Goal: Task Accomplishment & Management: Use online tool/utility

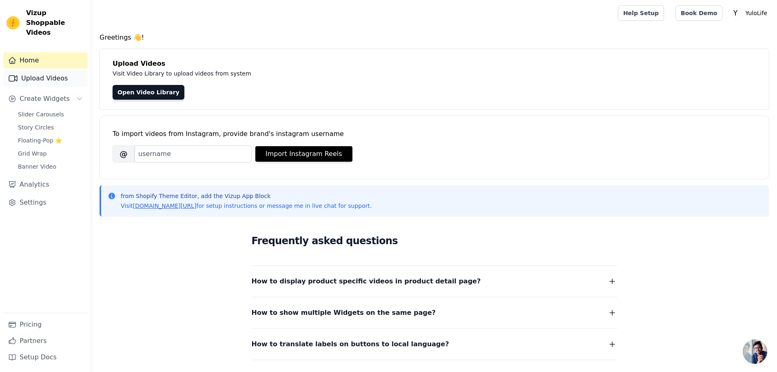
click at [46, 71] on link "Upload Videos" at bounding box center [45, 78] width 84 height 16
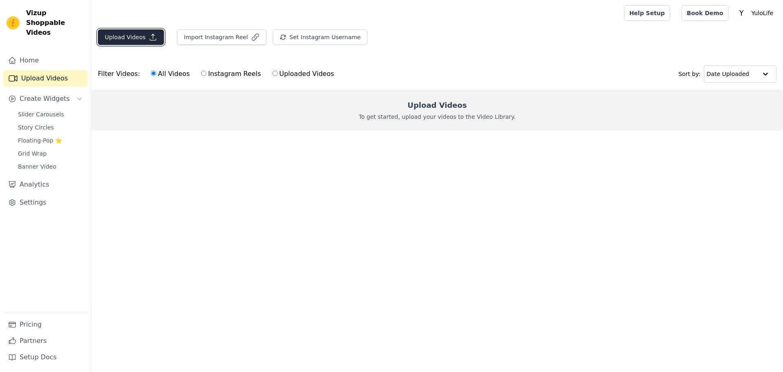
click at [131, 34] on button "Upload Videos" at bounding box center [131, 36] width 66 height 15
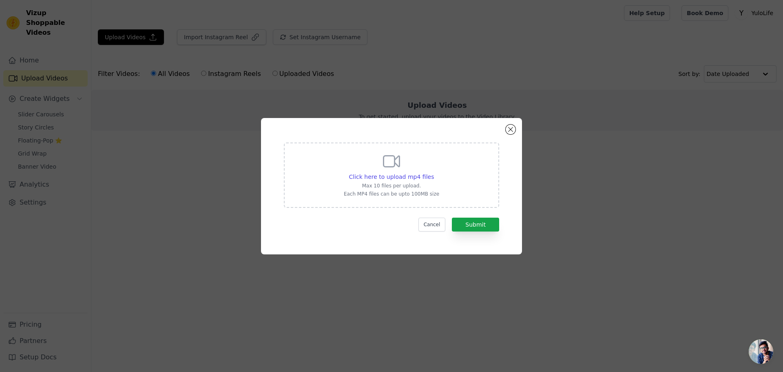
click at [450, 186] on div "Click here to upload mp4 files Max 10 files per upload. Each MP4 files can be u…" at bounding box center [391, 174] width 215 height 65
click at [434, 173] on input "Click here to upload mp4 files Max 10 files per upload. Each MP4 files can be u…" at bounding box center [434, 172] width 0 height 0
click at [482, 226] on button "Submit" at bounding box center [475, 224] width 47 height 14
click at [379, 159] on div "Click here to upload mp4 files Max 10 files per upload. Each MP4 files can be u…" at bounding box center [391, 174] width 95 height 46
click at [434, 172] on input "Click here to upload mp4 files Max 10 files per upload. Each MP4 files can be u…" at bounding box center [434, 172] width 0 height 0
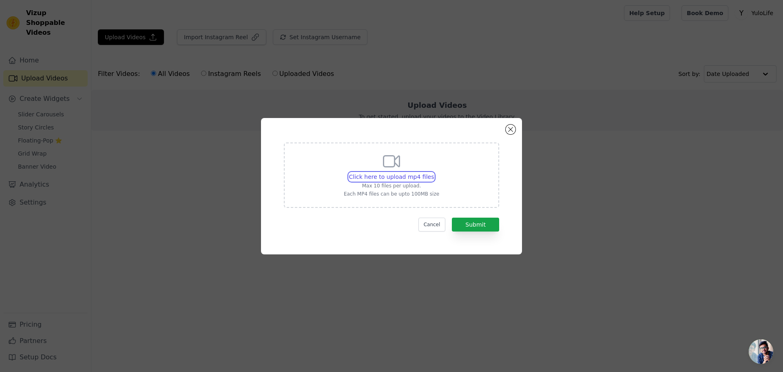
type input "C:\fakepath\moon.mp4"
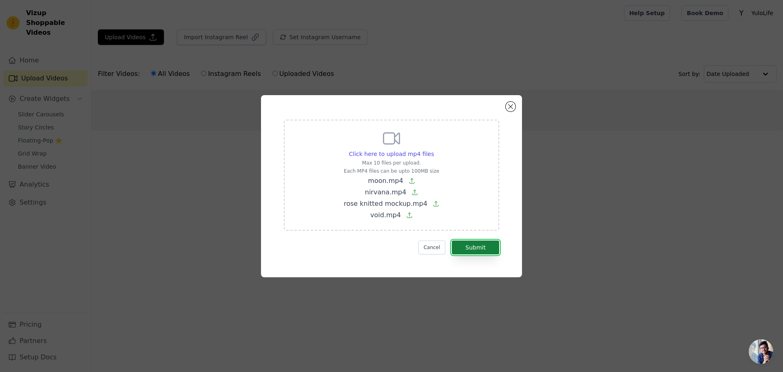
click at [482, 251] on button "Submit" at bounding box center [475, 247] width 47 height 14
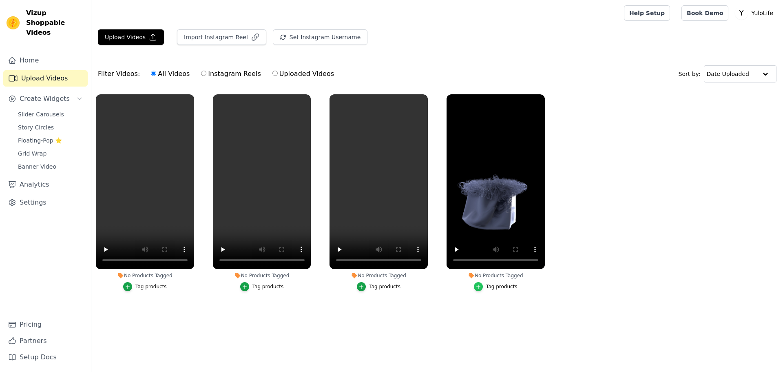
click at [480, 288] on icon "button" at bounding box center [479, 286] width 6 height 6
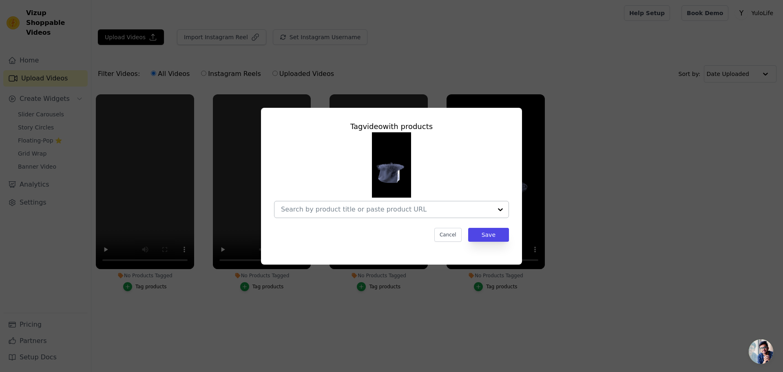
click at [379, 211] on input "No Products Tagged Tag video with products Cancel Save Tag products" at bounding box center [386, 209] width 211 height 8
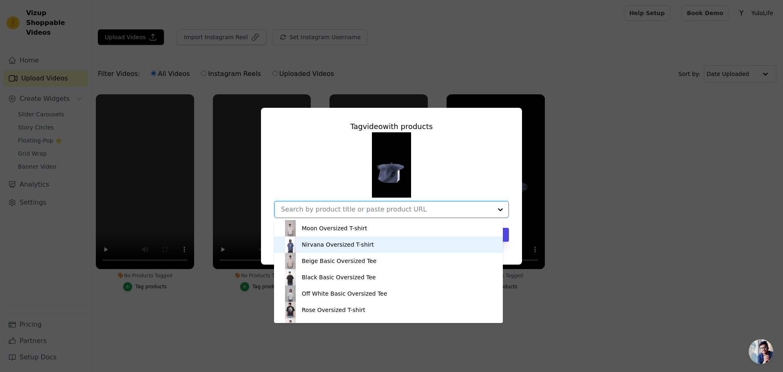
click at [343, 249] on div "Nirvana Oversized T-shirt" at bounding box center [388, 244] width 213 height 16
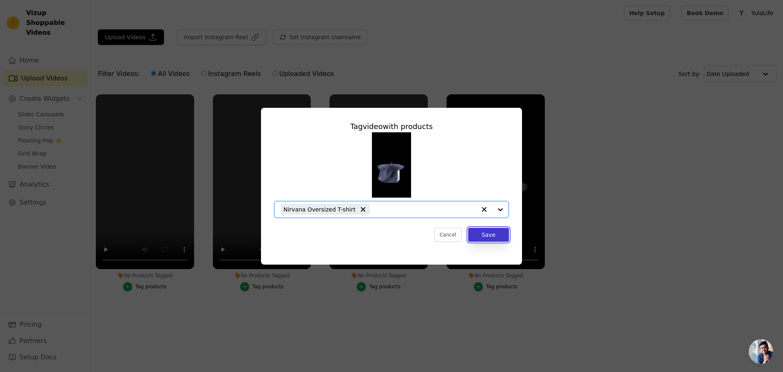
click at [494, 236] on button "Save" at bounding box center [488, 235] width 41 height 14
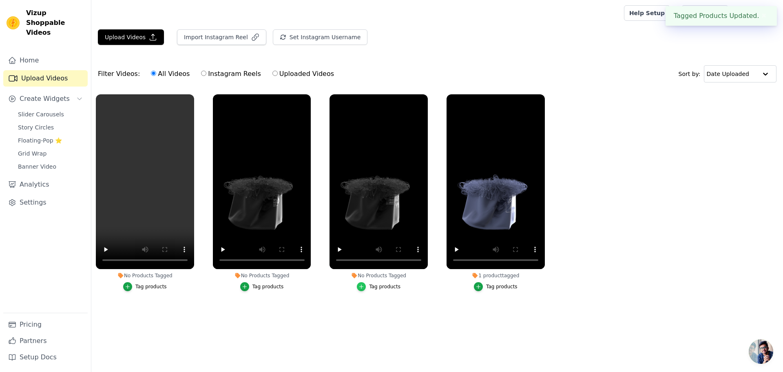
click at [364, 287] on icon "button" at bounding box center [362, 286] width 6 height 6
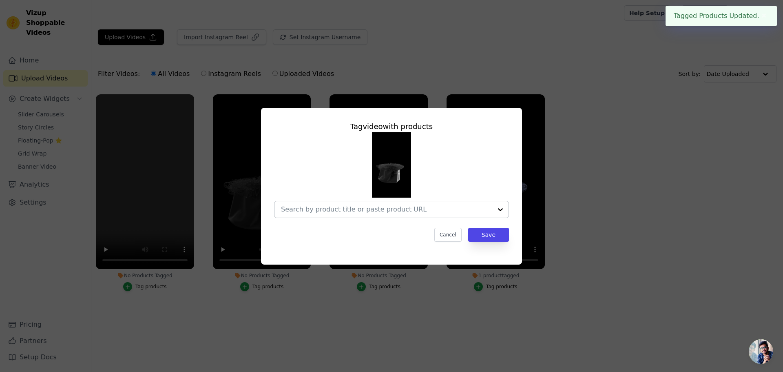
click at [503, 208] on div at bounding box center [500, 209] width 16 height 16
click at [615, 294] on div "Tag video with products Cancel Save" at bounding box center [391, 186] width 783 height 372
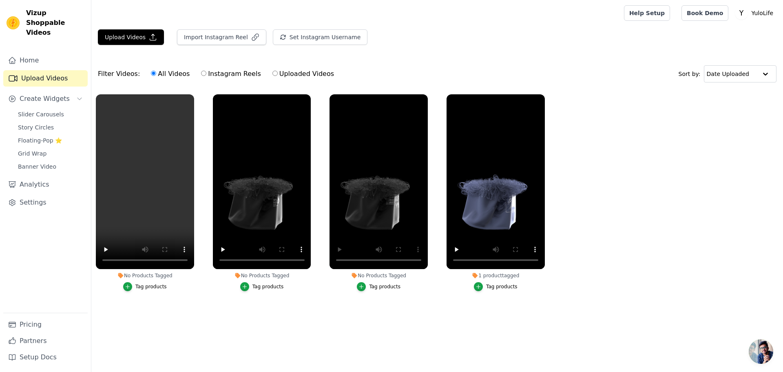
click at [368, 286] on button "Tag products" at bounding box center [379, 286] width 44 height 9
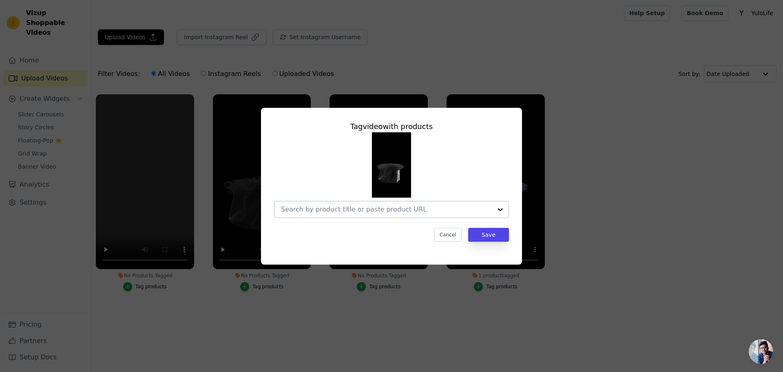
click at [485, 203] on div at bounding box center [386, 209] width 211 height 16
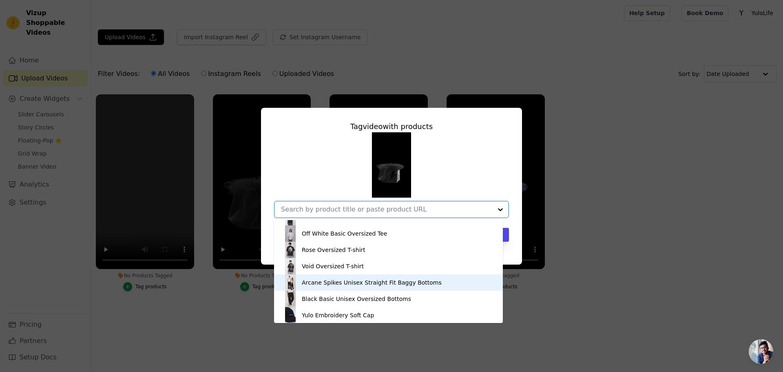
scroll to position [60, 0]
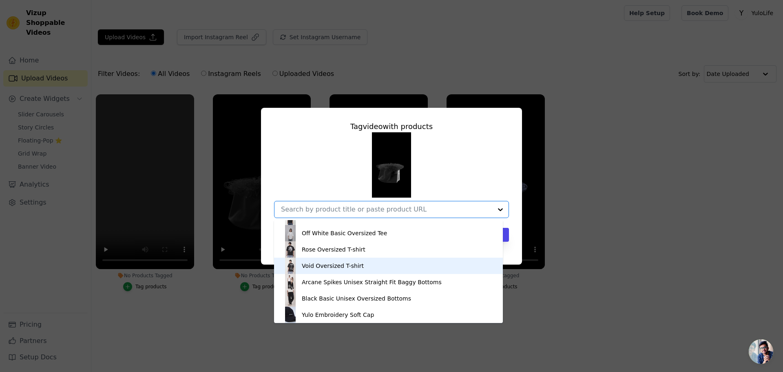
click at [312, 270] on div "Void Oversized T-shirt" at bounding box center [388, 265] width 213 height 16
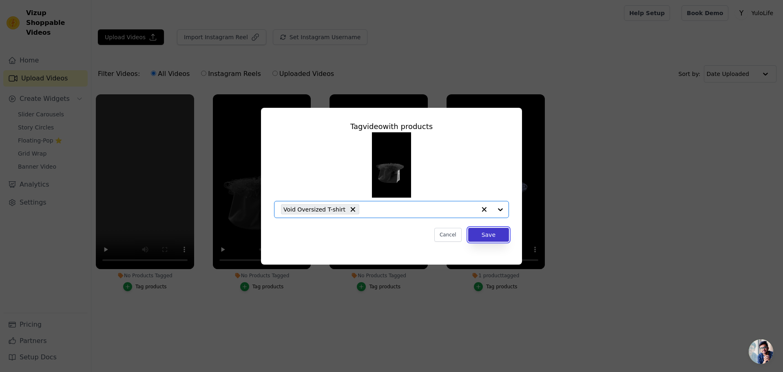
click at [485, 239] on button "Save" at bounding box center [488, 235] width 41 height 14
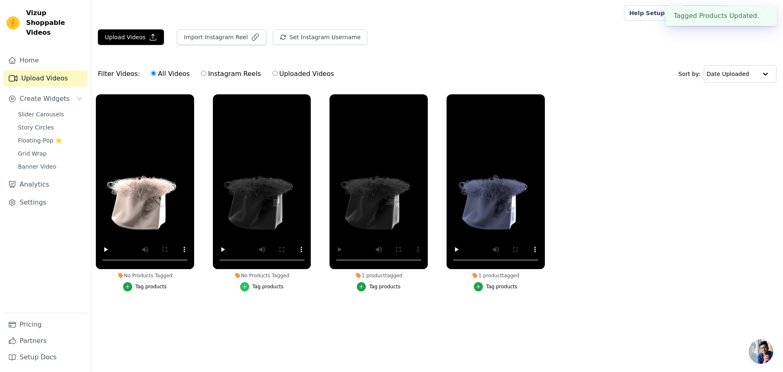
click at [246, 288] on icon "button" at bounding box center [245, 286] width 4 height 4
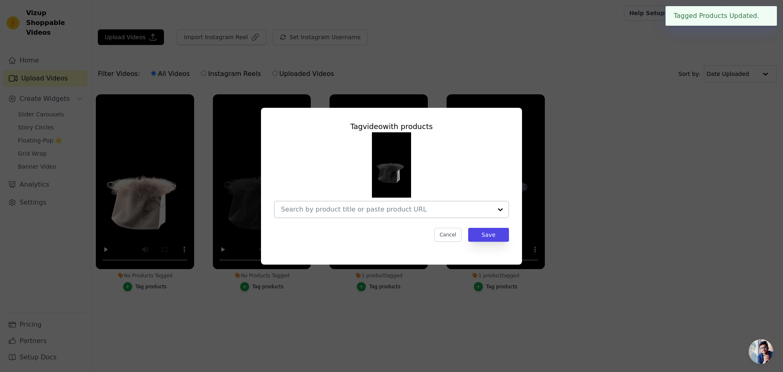
click at [432, 210] on input "No Products Tagged Tag video with products Cancel Save Tag products" at bounding box center [386, 209] width 211 height 8
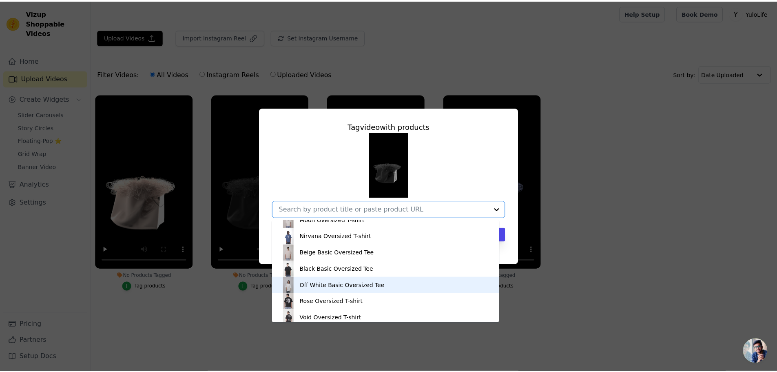
scroll to position [41, 0]
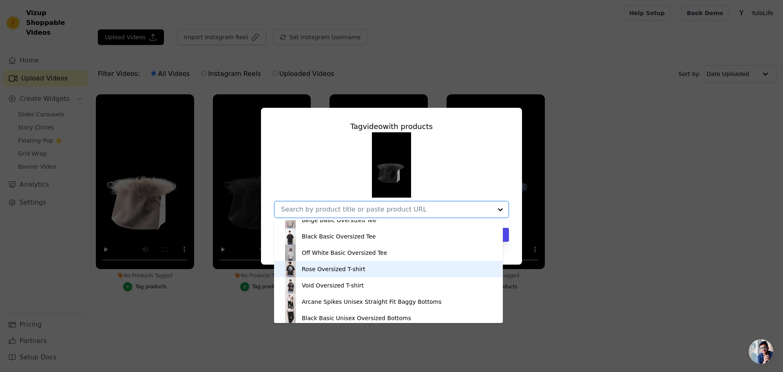
click at [316, 273] on div "Rose Oversized T-shirt" at bounding box center [388, 269] width 213 height 16
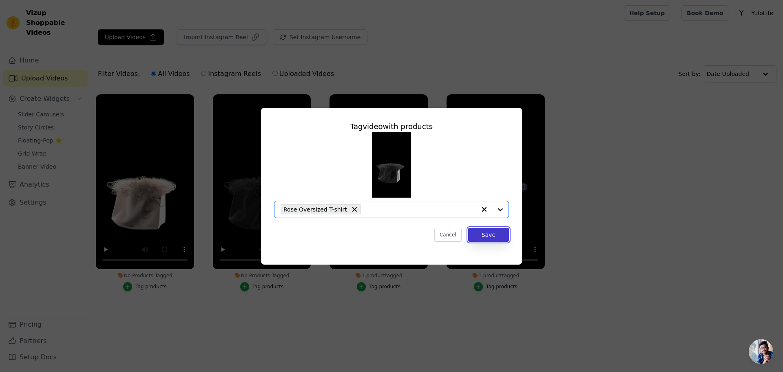
click at [503, 236] on button "Save" at bounding box center [488, 235] width 41 height 14
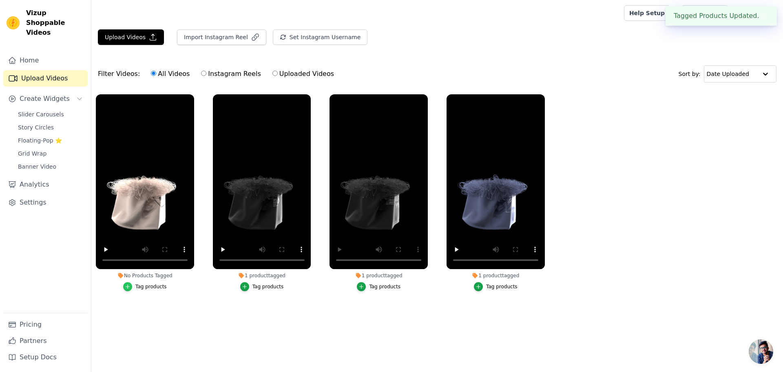
click at [129, 288] on icon "button" at bounding box center [128, 286] width 6 height 6
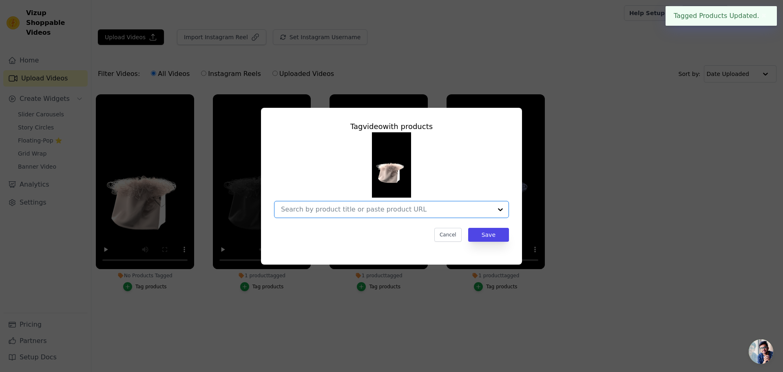
click at [314, 210] on input "No Products Tagged Tag video with products Option undefined, selected. Select i…" at bounding box center [386, 209] width 211 height 8
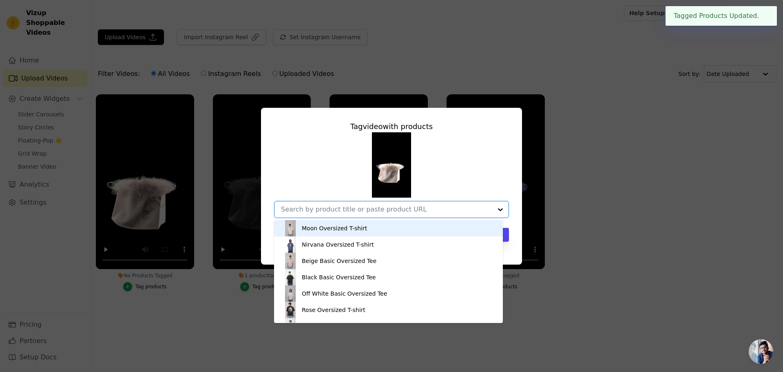
click at [318, 231] on div "Moon Oversized T-shirt" at bounding box center [334, 228] width 65 height 8
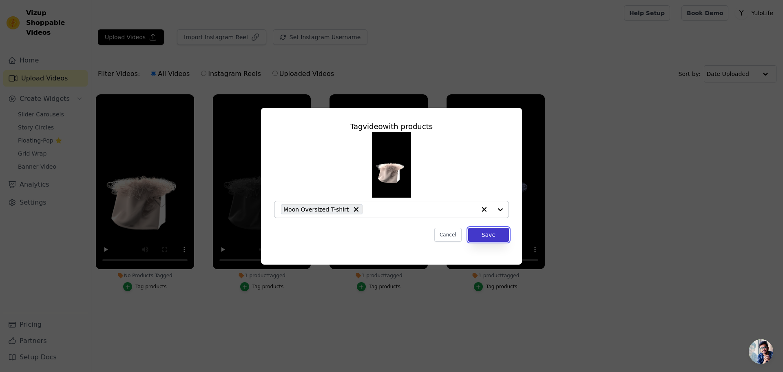
click at [485, 233] on button "Save" at bounding box center [488, 235] width 41 height 14
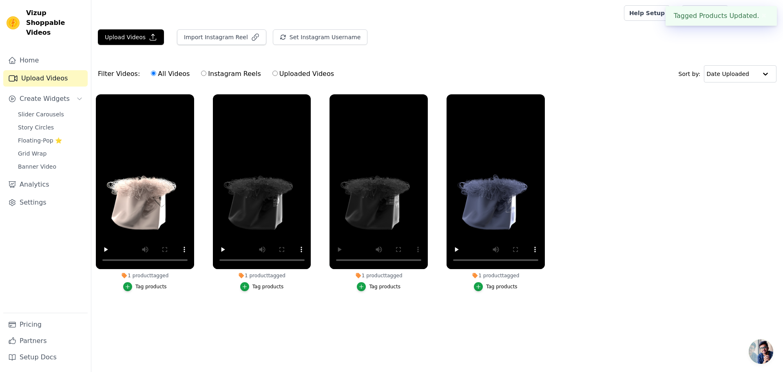
click at [700, 232] on ul "1 product tagged Tag products 1 product tagged Tag products 1 product tagged Ta…" at bounding box center [437, 201] width 692 height 222
click at [35, 94] on span "Create Widgets" at bounding box center [45, 99] width 50 height 10
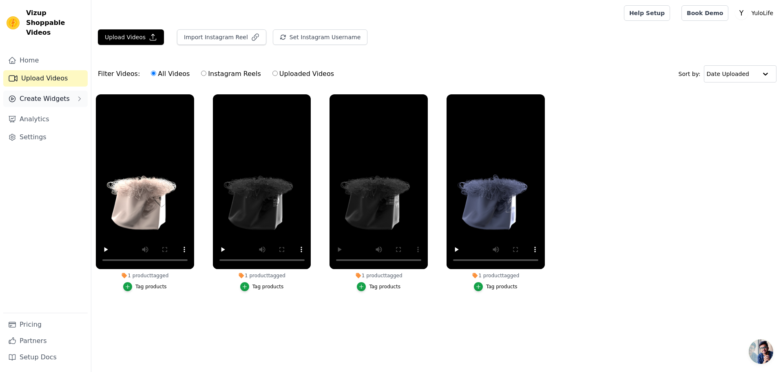
click at [35, 94] on span "Create Widgets" at bounding box center [45, 99] width 50 height 10
click at [36, 110] on span "Slider Carousels" at bounding box center [41, 114] width 46 height 8
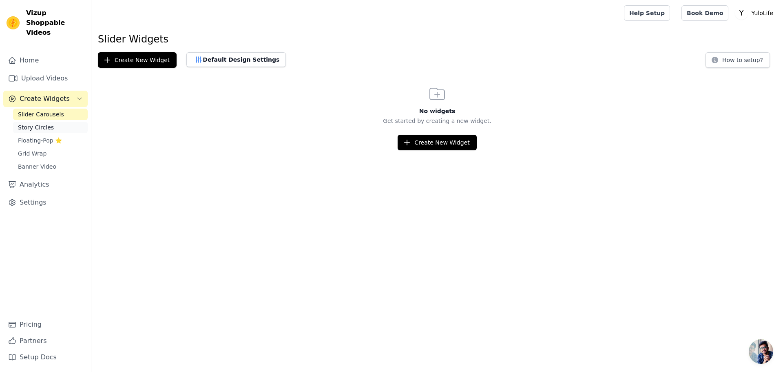
click at [38, 123] on span "Story Circles" at bounding box center [36, 127] width 36 height 8
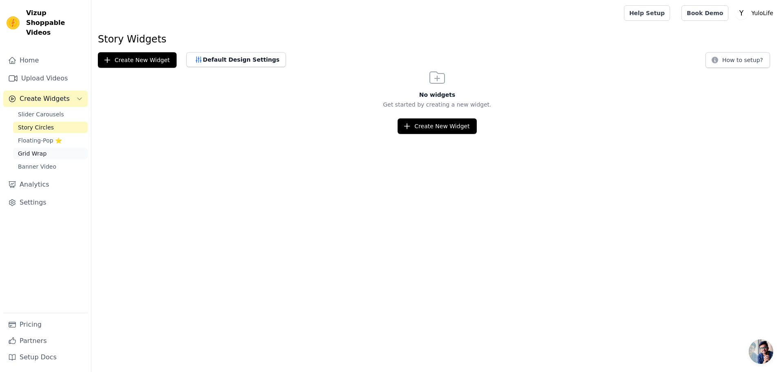
click at [32, 149] on span "Grid Wrap" at bounding box center [32, 153] width 29 height 8
click at [30, 162] on span "Banner Video" at bounding box center [37, 166] width 38 height 8
click at [37, 108] on link "Slider Carousels" at bounding box center [50, 113] width 75 height 11
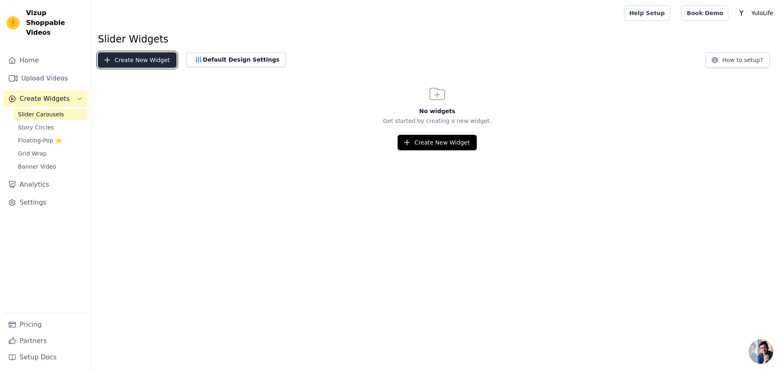
click at [138, 58] on button "Create New Widget" at bounding box center [137, 59] width 79 height 15
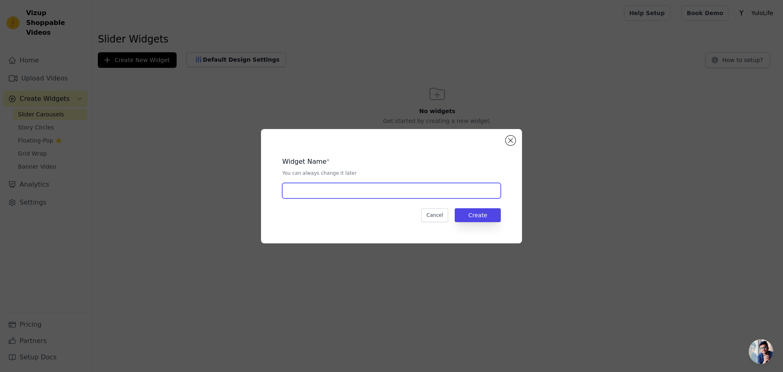
click at [307, 186] on input "text" at bounding box center [391, 190] width 219 height 15
type input "s"
type input "S"
type input "d"
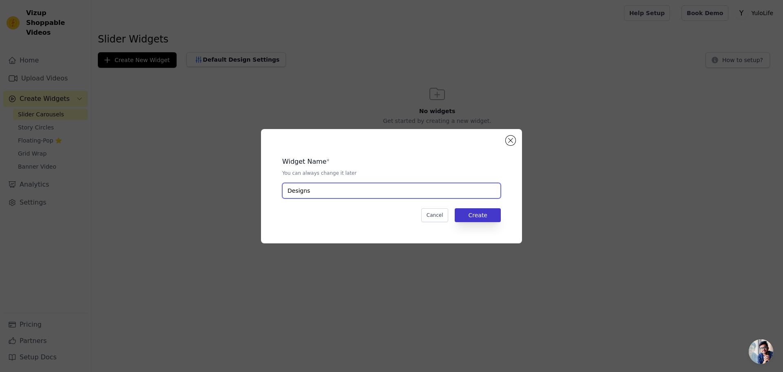
type input "Designs"
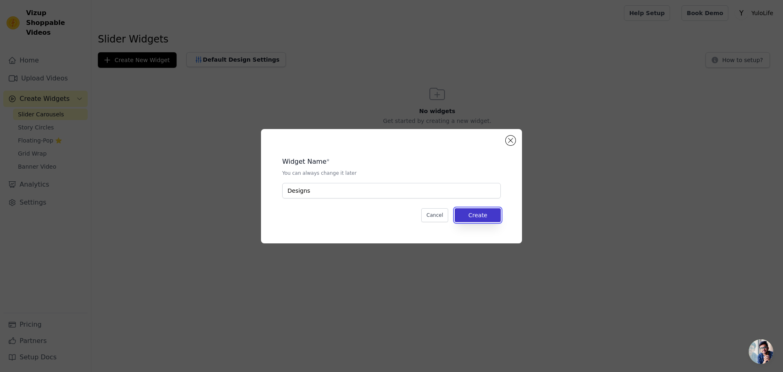
click at [471, 214] on button "Create" at bounding box center [478, 215] width 46 height 14
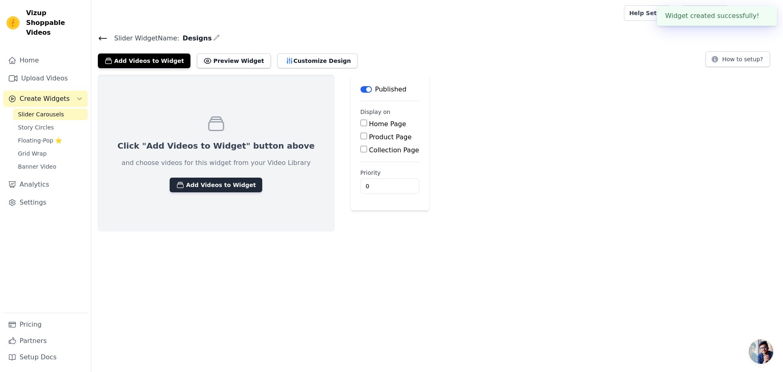
click at [218, 190] on button "Add Videos to Widget" at bounding box center [216, 184] width 93 height 15
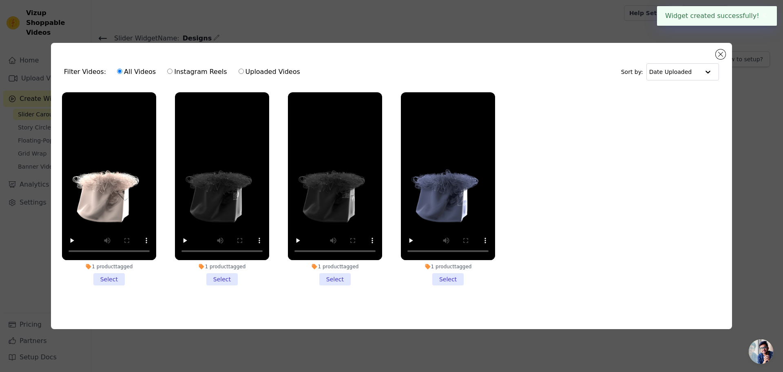
click at [115, 277] on li "1 product tagged Select" at bounding box center [109, 188] width 94 height 193
click at [0, 0] on input "1 product tagged Select" at bounding box center [0, 0] width 0 height 0
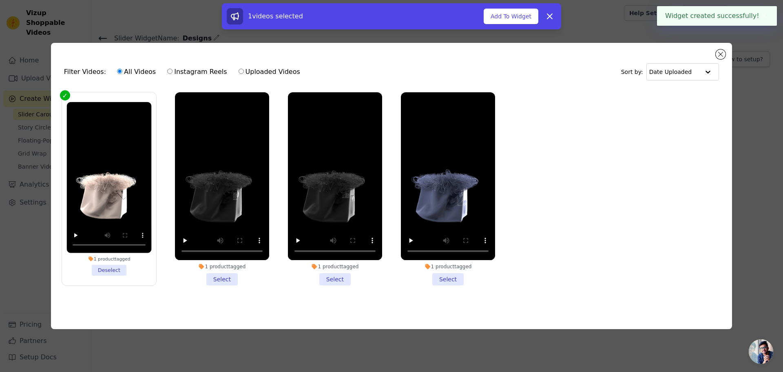
click at [225, 276] on li "1 product tagged Select" at bounding box center [222, 188] width 94 height 193
click at [0, 0] on input "1 product tagged Select" at bounding box center [0, 0] width 0 height 0
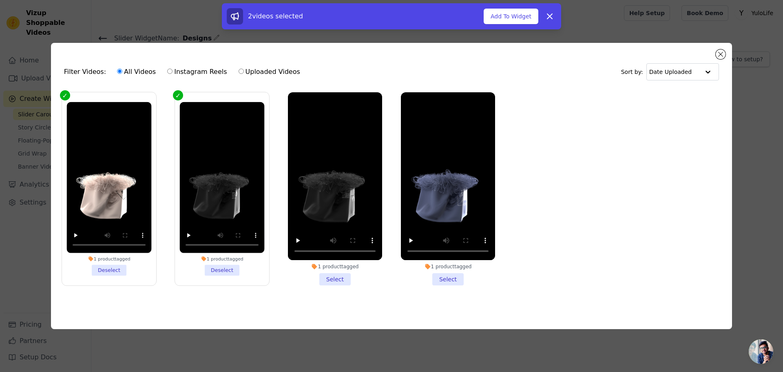
drag, startPoint x: 335, startPoint y: 277, endPoint x: 391, endPoint y: 282, distance: 56.5
click at [336, 278] on li "1 product tagged Select" at bounding box center [335, 188] width 94 height 193
click at [0, 0] on input "1 product tagged Select" at bounding box center [0, 0] width 0 height 0
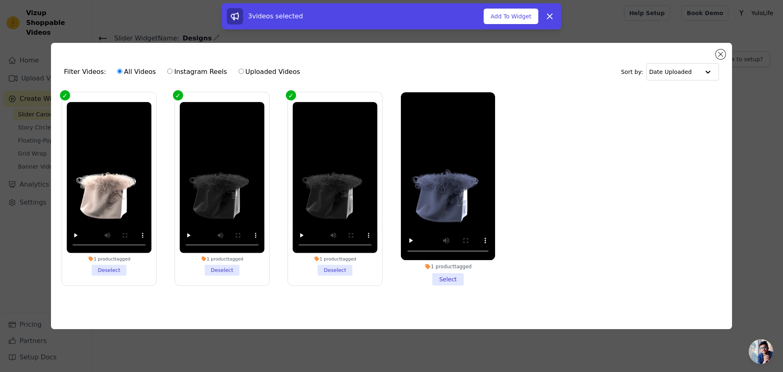
click at [447, 283] on div "1 product tagged Select" at bounding box center [447, 189] width 103 height 202
click at [456, 276] on li "1 product tagged Select" at bounding box center [448, 188] width 94 height 193
click at [0, 0] on input "1 product tagged Select" at bounding box center [0, 0] width 0 height 0
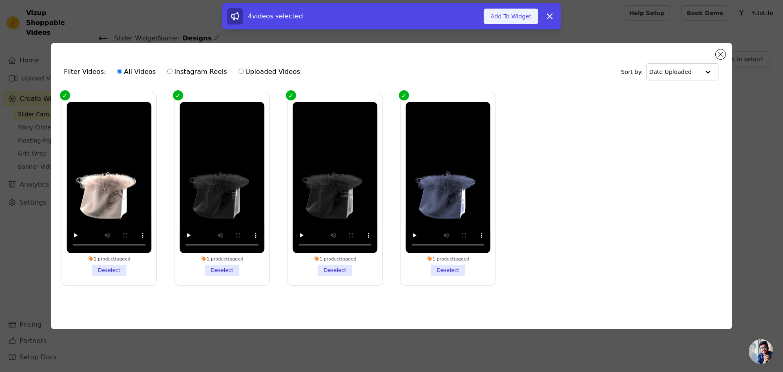
click at [518, 18] on button "Add To Widget" at bounding box center [511, 16] width 55 height 15
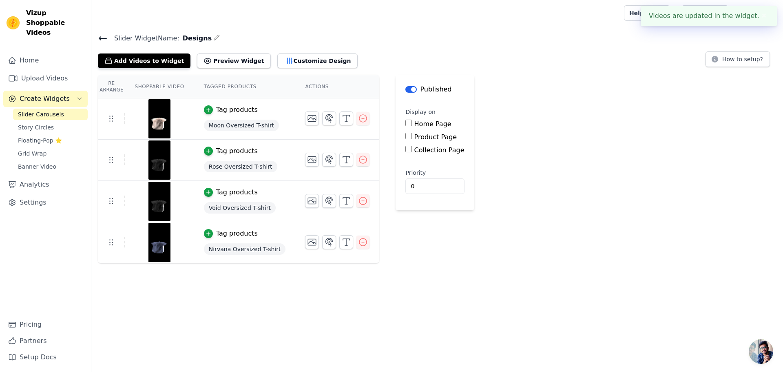
click at [405, 124] on input "Home Page" at bounding box center [408, 123] width 7 height 7
checkbox input "true"
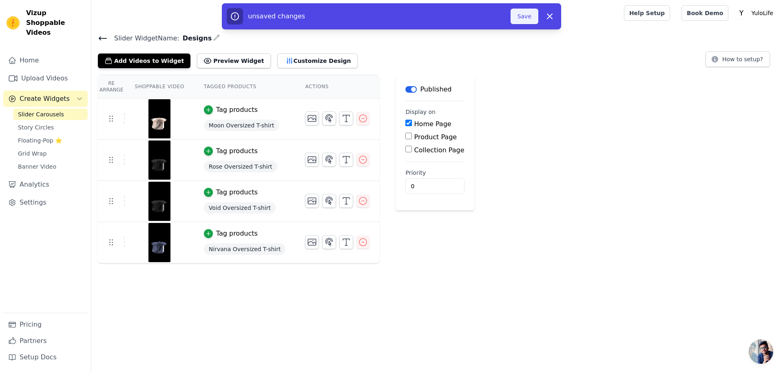
click at [516, 20] on button "Save" at bounding box center [525, 16] width 28 height 15
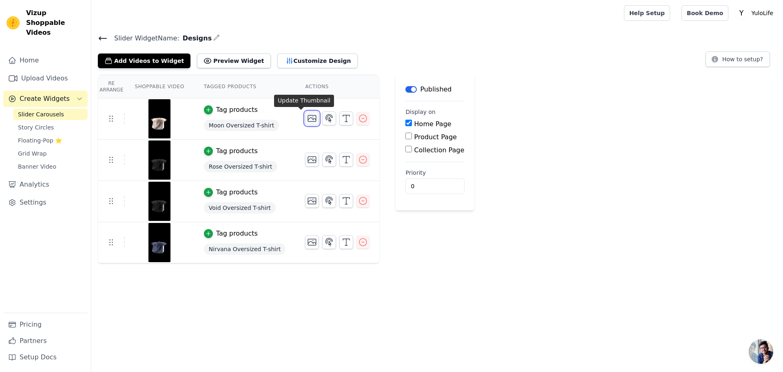
click at [307, 117] on icon "button" at bounding box center [312, 118] width 10 height 10
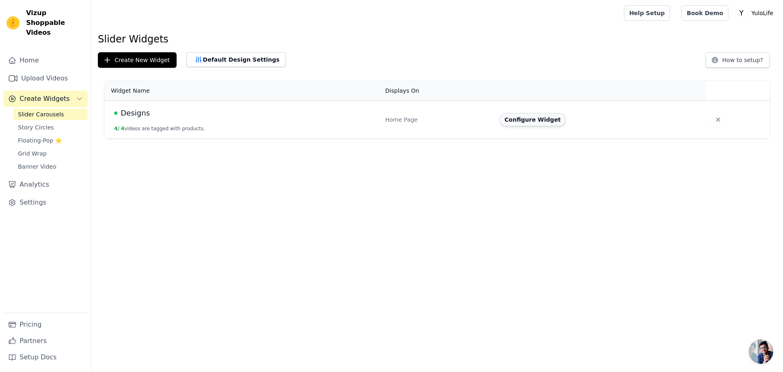
click at [534, 122] on button "Configure Widget" at bounding box center [533, 119] width 66 height 13
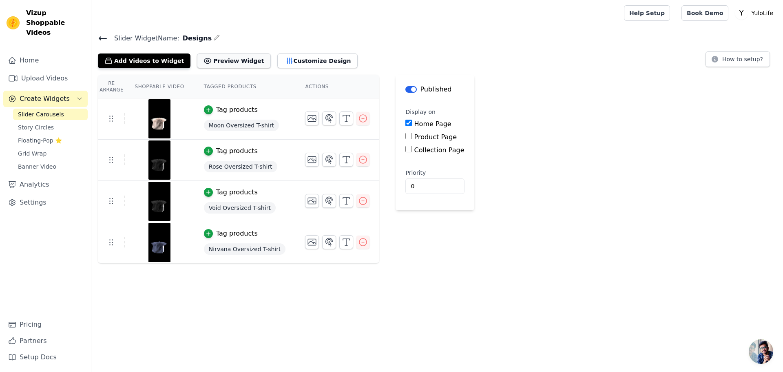
click at [223, 57] on button "Preview Widget" at bounding box center [233, 60] width 73 height 15
click at [277, 56] on button "Customize Design" at bounding box center [317, 60] width 80 height 15
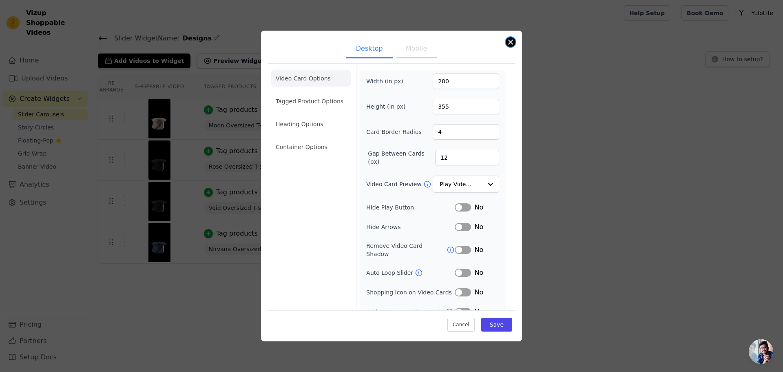
click at [515, 44] on div "Desktop Mobile Video Card Options Tagged Product Options Heading Options Contai…" at bounding box center [391, 186] width 261 height 310
click at [509, 40] on button "Close modal" at bounding box center [511, 42] width 10 height 10
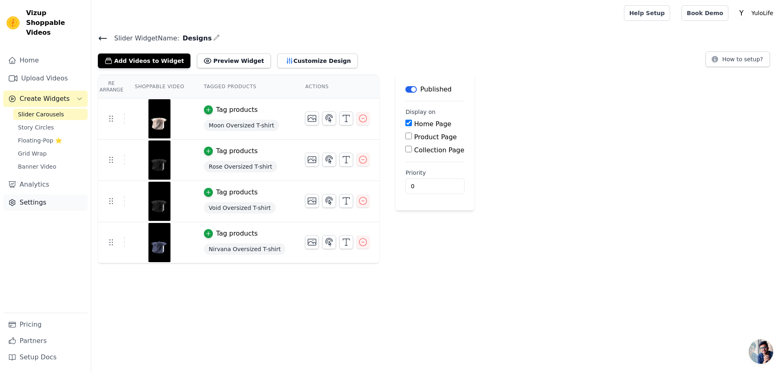
click at [35, 195] on link "Settings" at bounding box center [45, 202] width 84 height 16
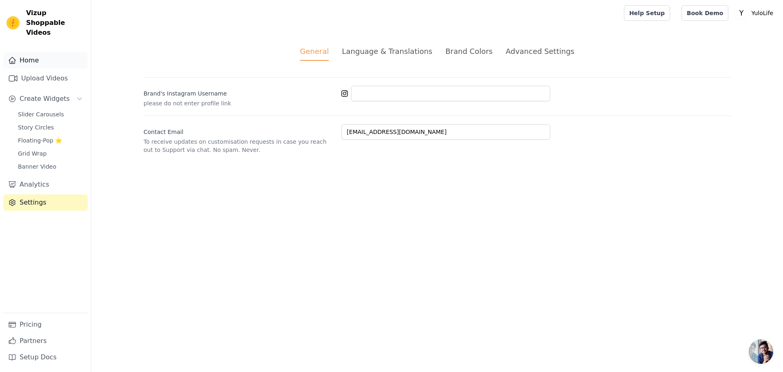
click at [29, 52] on link "Home" at bounding box center [45, 60] width 84 height 16
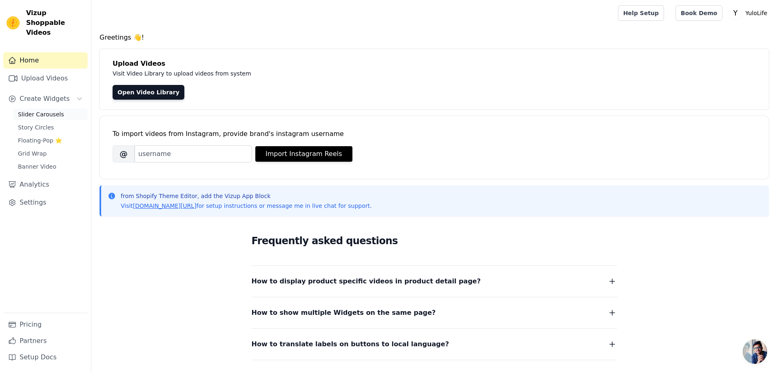
click at [33, 110] on span "Slider Carousels" at bounding box center [41, 114] width 46 height 8
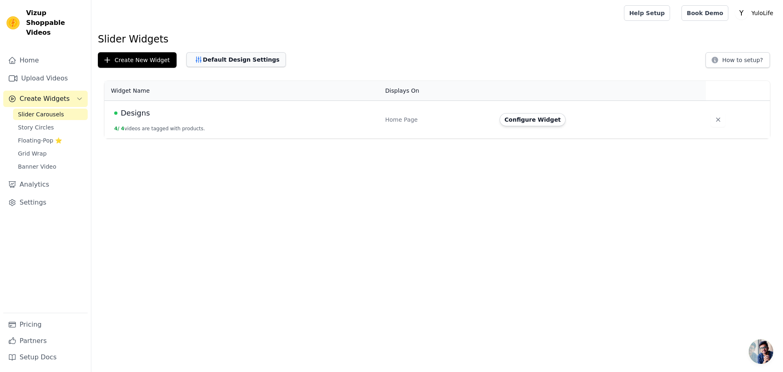
click at [231, 59] on button "Default Design Settings" at bounding box center [236, 59] width 100 height 15
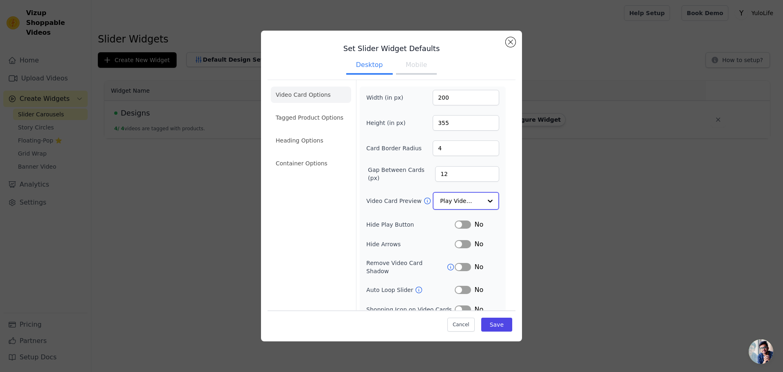
click at [449, 201] on input "Video Card Preview" at bounding box center [461, 201] width 42 height 16
click at [308, 238] on div "Video Card Options Tagged Product Options Heading Options Container Options" at bounding box center [311, 209] width 80 height 259
click at [545, 227] on div "Set Slider Widget Defaults Desktop Mobile Video Card Options Tagged Product Opt…" at bounding box center [391, 186] width 757 height 337
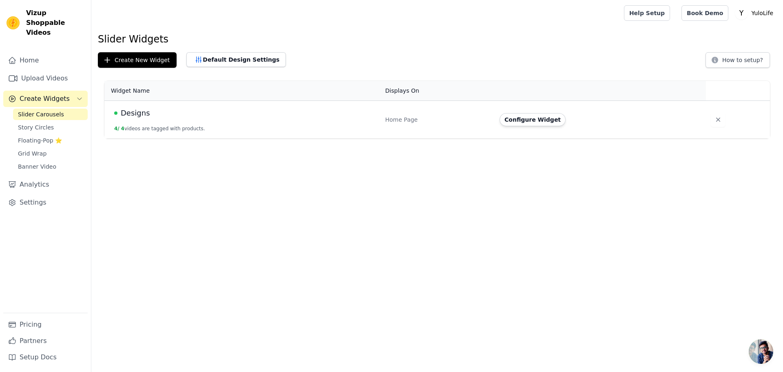
click at [194, 106] on td "Designs 4 / 4 videos are tagged with products." at bounding box center [242, 120] width 276 height 38
click at [539, 117] on button "Configure Widget" at bounding box center [533, 119] width 66 height 13
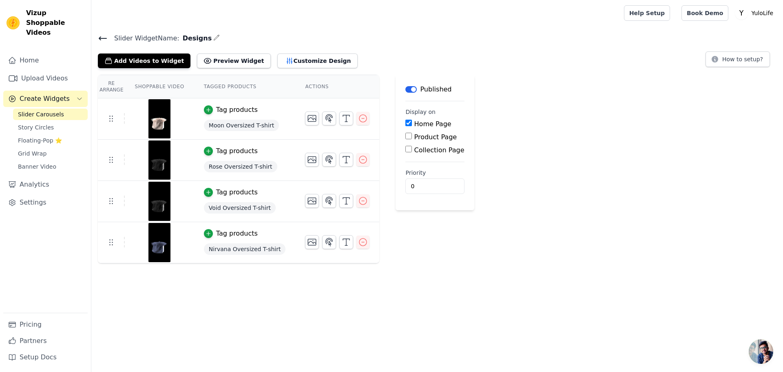
click at [405, 137] on input "Product Page" at bounding box center [408, 136] width 7 height 7
checkbox input "true"
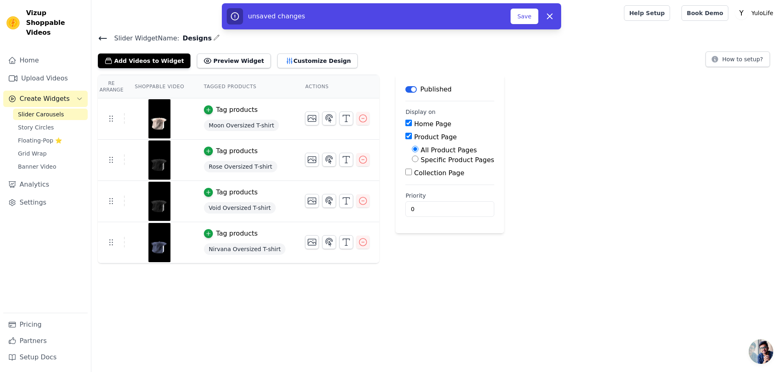
click at [412, 157] on input "Specific Product Pages" at bounding box center [415, 158] width 7 height 7
radio input "true"
click at [431, 169] on div "All Product Pages Specific Product Pages Select Products" at bounding box center [449, 168] width 89 height 46
click at [423, 179] on button "Select Products" at bounding box center [439, 178] width 55 height 14
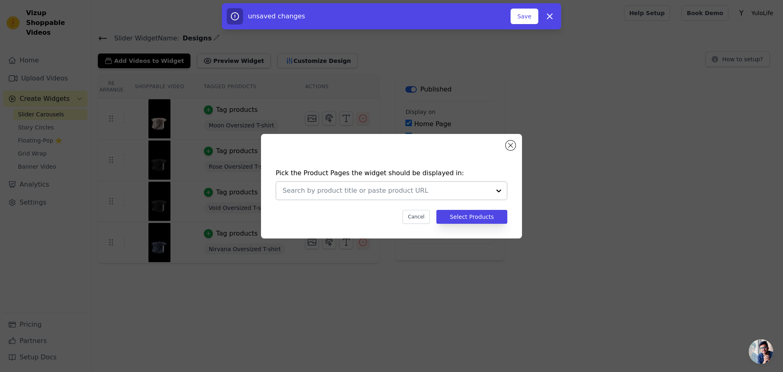
click at [407, 188] on input "text" at bounding box center [387, 191] width 208 height 10
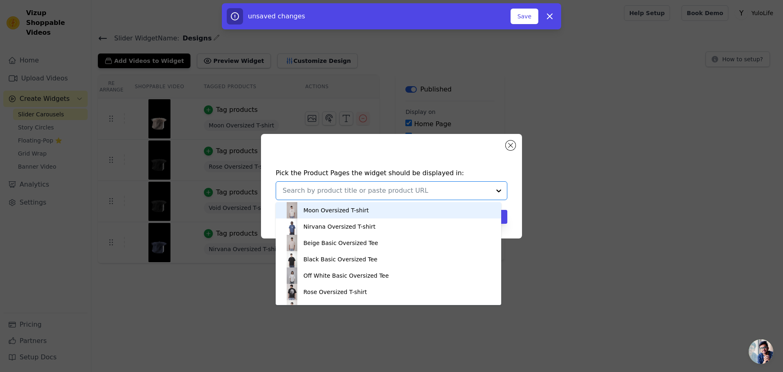
click at [569, 205] on div "Pick the Product Pages the widget should be displayed in: Moon Oversized T-shir…" at bounding box center [391, 186] width 757 height 131
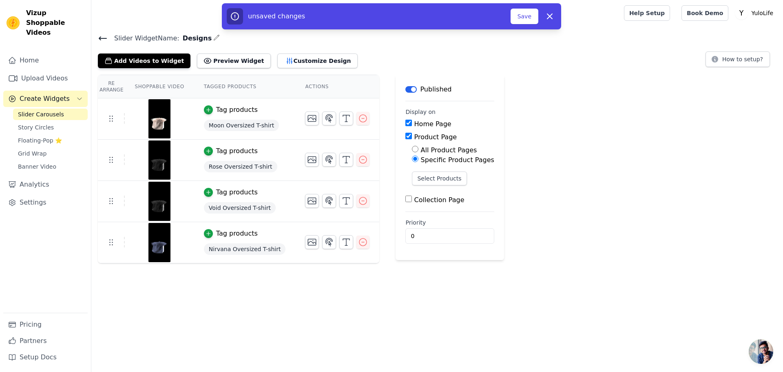
click at [405, 136] on input "Product Page" at bounding box center [408, 136] width 7 height 7
checkbox input "false"
click at [405, 148] on input "Collection Page" at bounding box center [408, 149] width 7 height 7
click at [405, 150] on input "Collection Page" at bounding box center [408, 149] width 7 height 7
checkbox input "false"
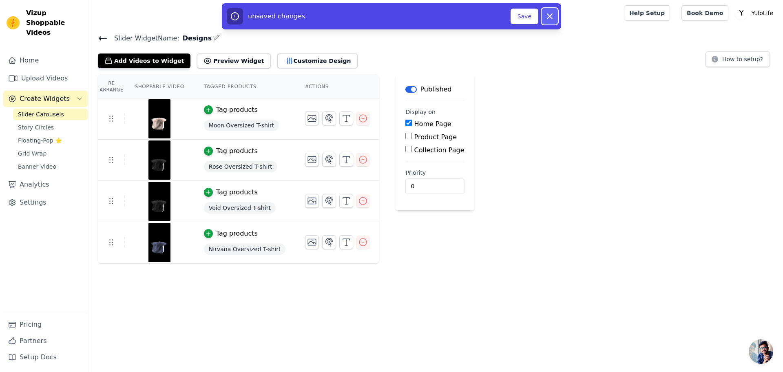
click at [545, 16] on icon "button" at bounding box center [550, 16] width 10 height 10
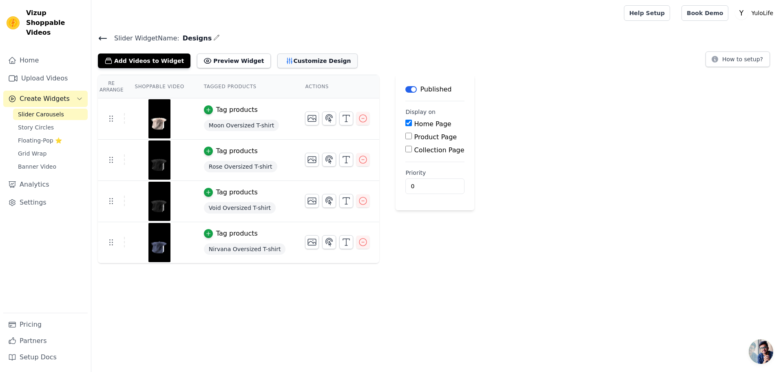
click at [291, 62] on button "Customize Design" at bounding box center [317, 60] width 80 height 15
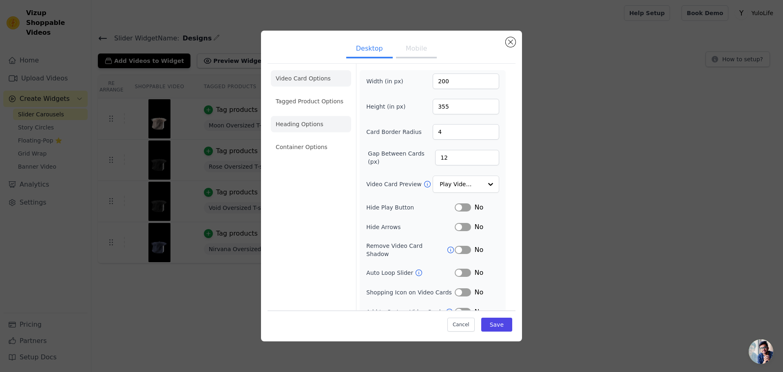
click at [318, 122] on li "Heading Options" at bounding box center [311, 124] width 80 height 16
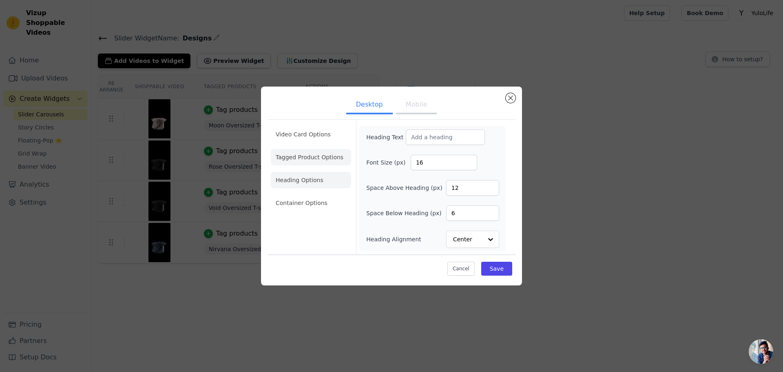
click at [316, 157] on li "Tagged Product Options" at bounding box center [311, 157] width 80 height 16
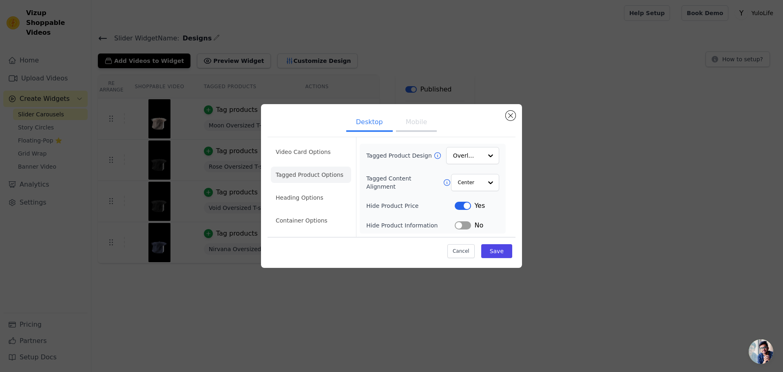
drag, startPoint x: 462, startPoint y: 204, endPoint x: 455, endPoint y: 223, distance: 19.6
click at [473, 199] on div "Tagged Product Design Overlay Tagged Content Alignment Center Hide Product Pric…" at bounding box center [432, 188] width 133 height 83
drag, startPoint x: 459, startPoint y: 205, endPoint x: 467, endPoint y: 199, distance: 9.6
click at [465, 201] on div "Yes" at bounding box center [477, 206] width 44 height 10
click at [458, 209] on button "Label" at bounding box center [463, 205] width 16 height 8
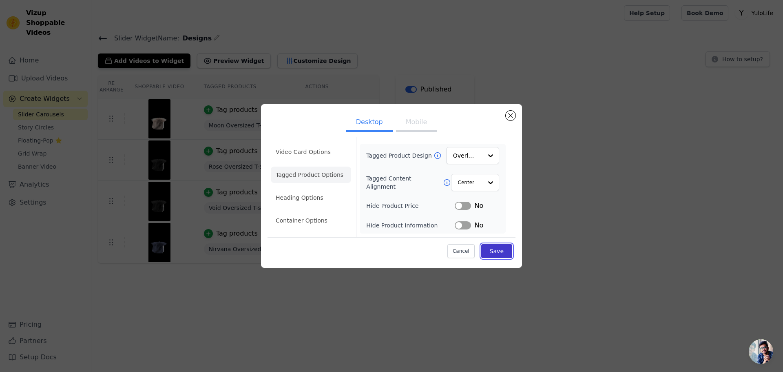
click at [505, 257] on button "Save" at bounding box center [496, 251] width 31 height 14
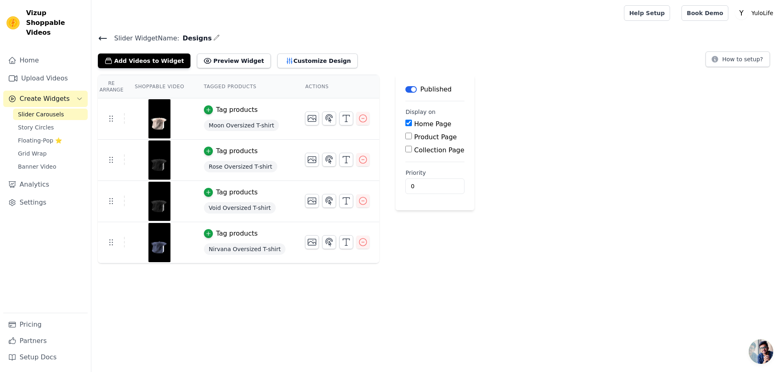
click at [151, 157] on img at bounding box center [159, 159] width 23 height 39
click at [157, 114] on img at bounding box center [159, 118] width 23 height 39
click at [300, 55] on button "Customize Design" at bounding box center [317, 60] width 80 height 15
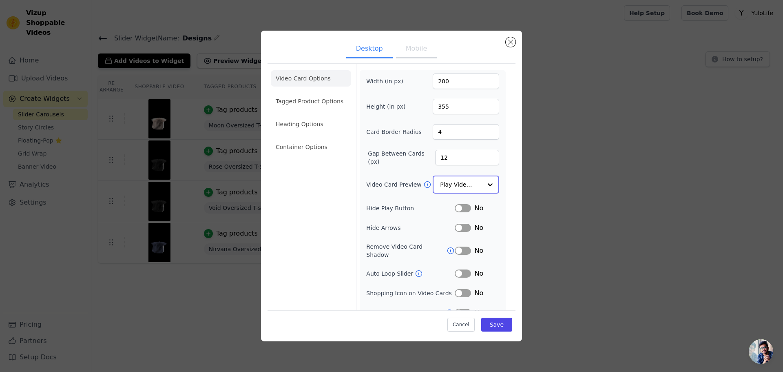
click at [452, 183] on input "Video Card Preview" at bounding box center [461, 184] width 42 height 16
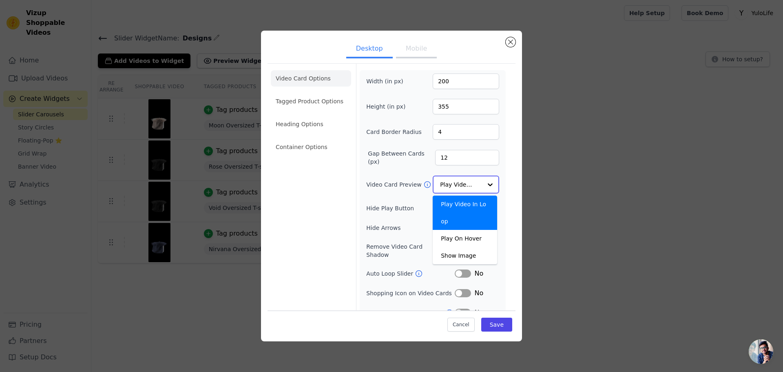
click at [453, 183] on input "Video Card Preview" at bounding box center [461, 184] width 42 height 16
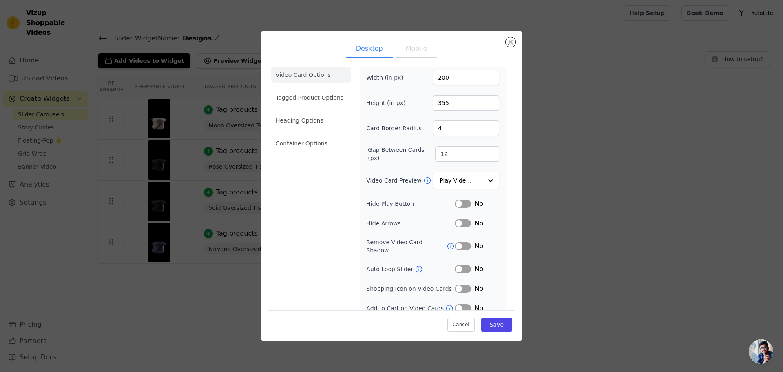
scroll to position [6, 0]
click at [299, 149] on li "Container Options" at bounding box center [311, 141] width 80 height 16
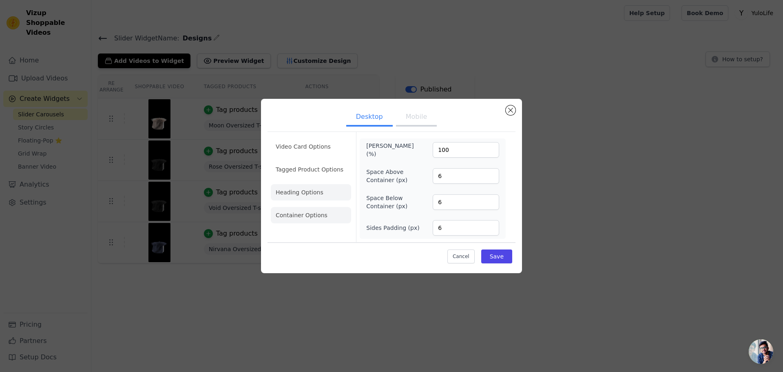
click at [305, 200] on li "Heading Options" at bounding box center [311, 192] width 80 height 16
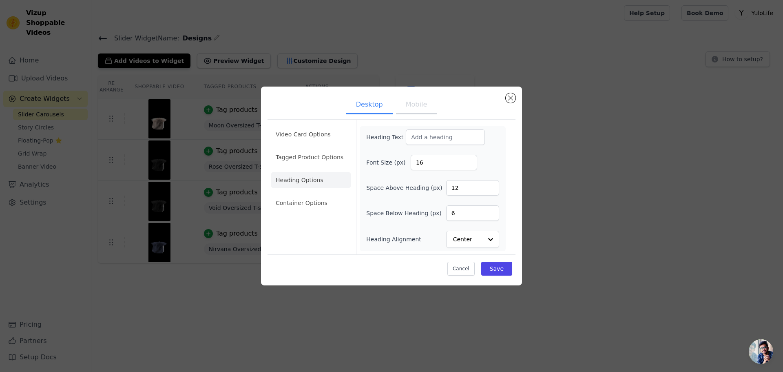
click at [405, 108] on button "Mobile" at bounding box center [416, 105] width 41 height 18
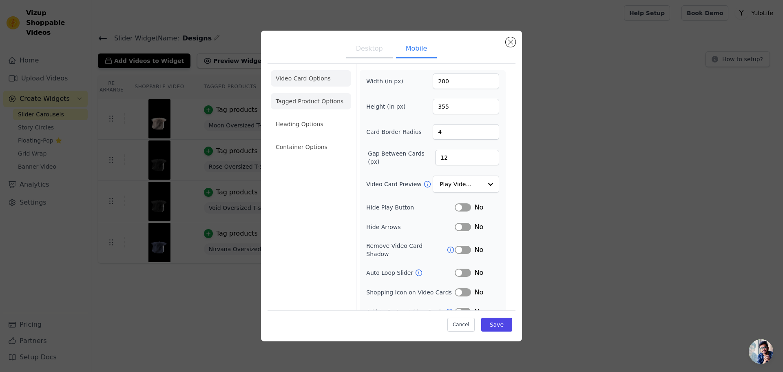
click at [319, 99] on li "Tagged Product Options" at bounding box center [311, 101] width 80 height 16
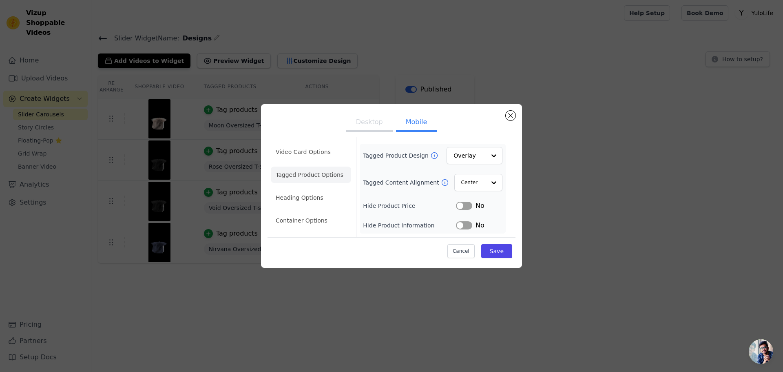
click at [468, 209] on button "Label" at bounding box center [464, 205] width 16 height 8
click at [461, 208] on button "Label" at bounding box center [464, 205] width 16 height 8
click at [289, 197] on li "Heading Options" at bounding box center [311, 197] width 80 height 16
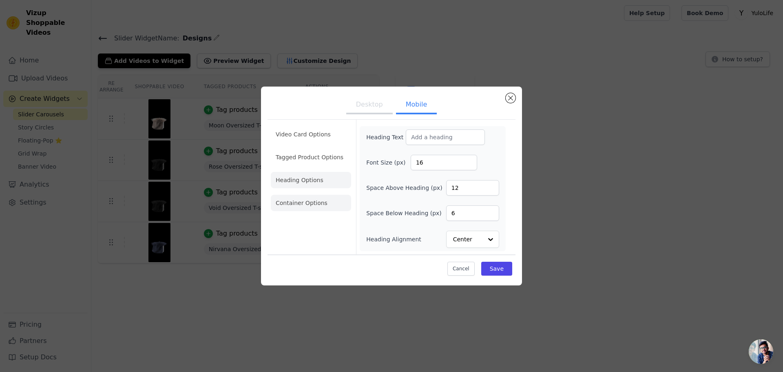
click at [294, 206] on li "Container Options" at bounding box center [311, 203] width 80 height 16
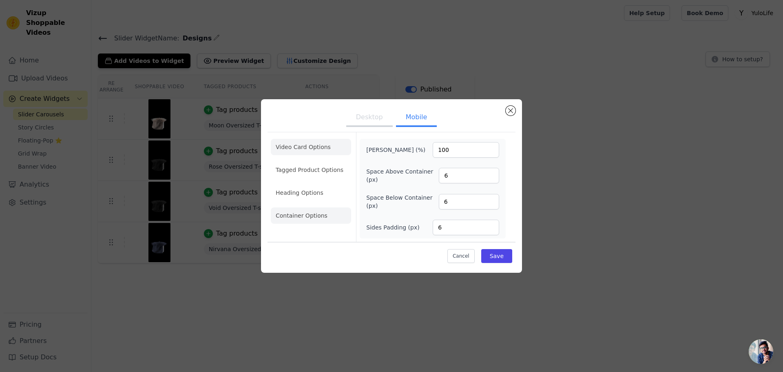
click at [295, 151] on li "Video Card Options" at bounding box center [311, 147] width 80 height 16
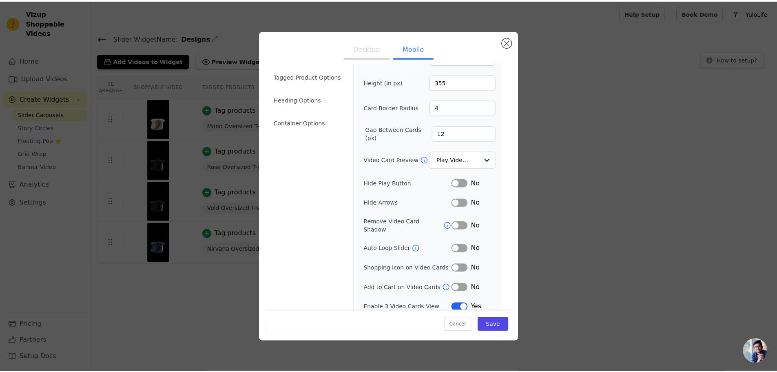
scroll to position [25, 0]
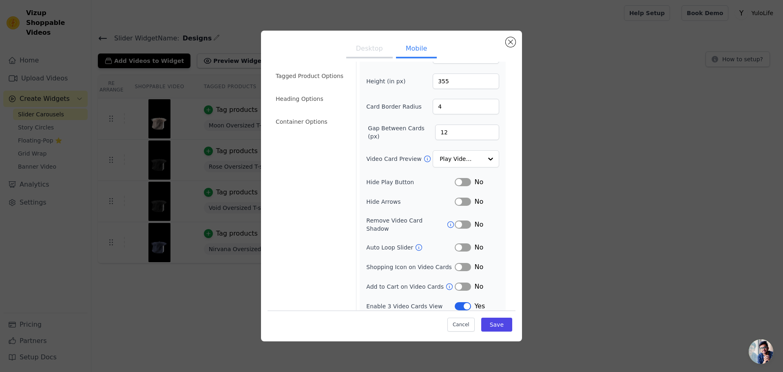
click at [464, 282] on button "Label" at bounding box center [463, 286] width 16 height 8
click at [491, 322] on button "Save" at bounding box center [496, 324] width 31 height 14
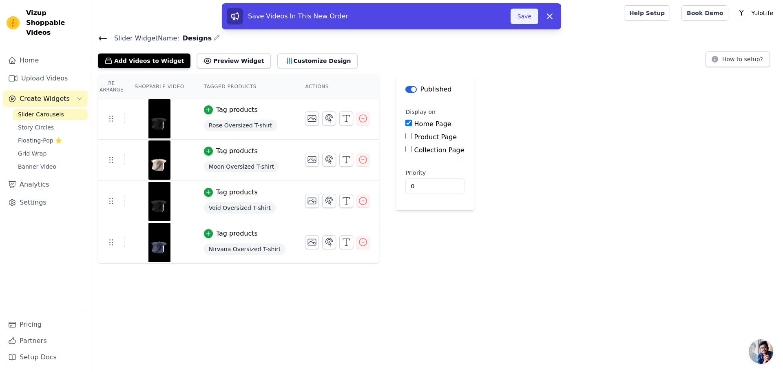
click at [526, 20] on button "Save" at bounding box center [525, 16] width 28 height 15
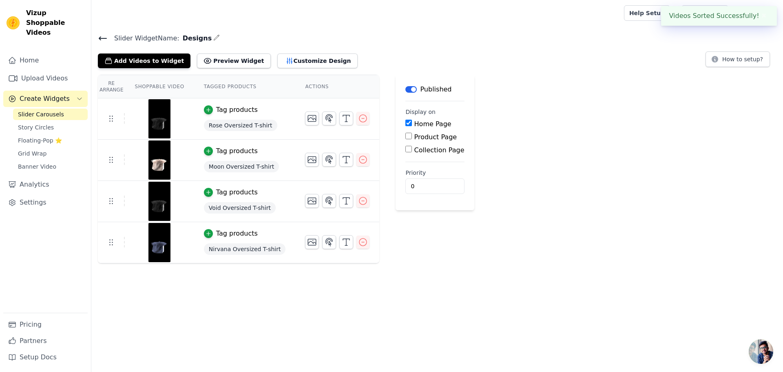
click at [764, 16] on button "✖" at bounding box center [763, 16] width 9 height 10
click at [29, 123] on span "Story Circles" at bounding box center [36, 127] width 36 height 8
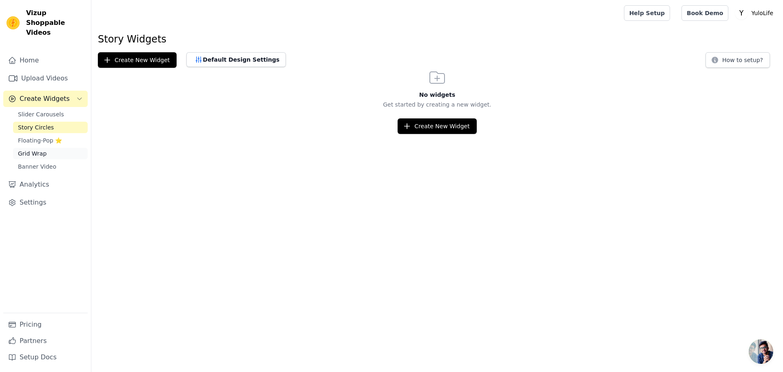
click at [40, 149] on span "Grid Wrap" at bounding box center [32, 153] width 29 height 8
click at [42, 162] on span "Banner Video" at bounding box center [37, 166] width 38 height 8
click at [45, 98] on div "Home Upload Videos Create Widgets Slider Carousels Story Circles Floating-Pop ⭐…" at bounding box center [45, 182] width 84 height 260
click at [45, 110] on span "Slider Carousels" at bounding box center [41, 114] width 46 height 8
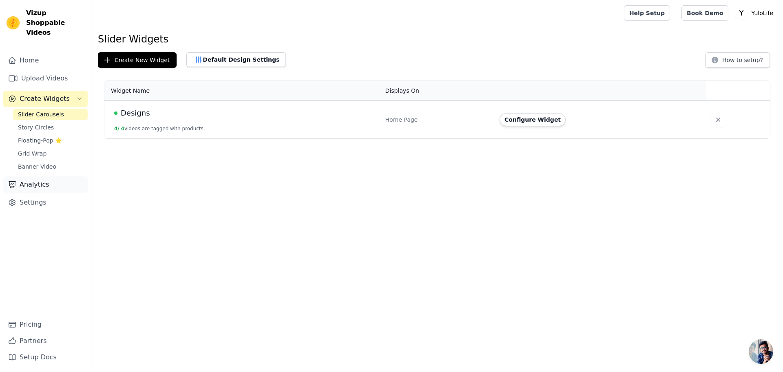
click at [27, 178] on link "Analytics" at bounding box center [45, 184] width 84 height 16
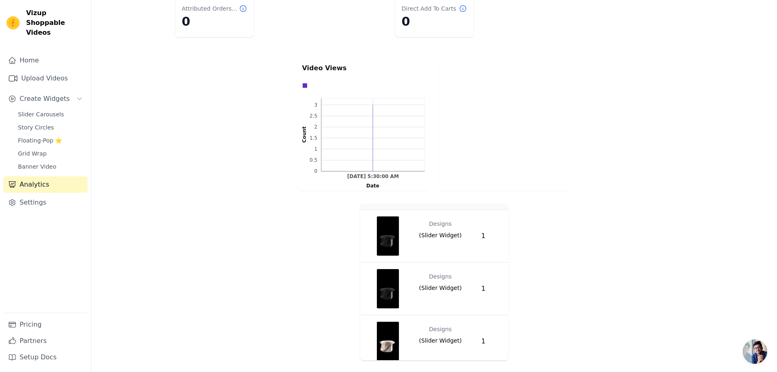
scroll to position [18, 0]
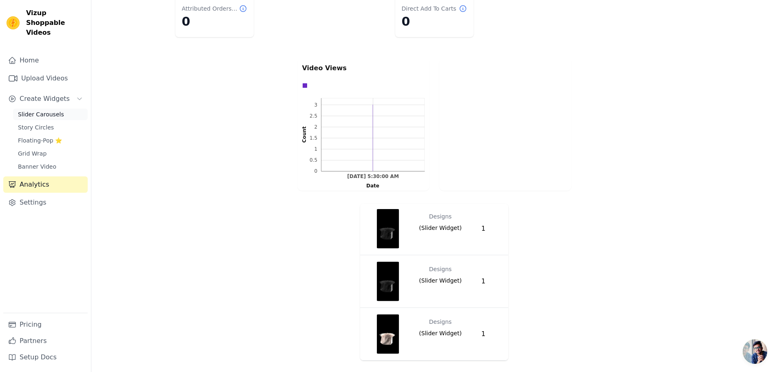
click at [44, 110] on span "Slider Carousels" at bounding box center [41, 114] width 46 height 8
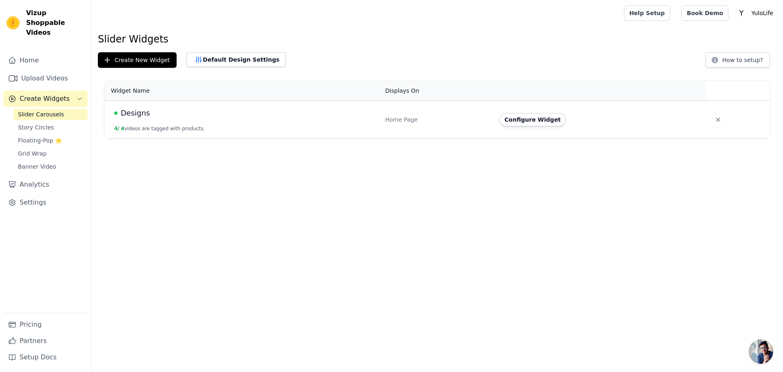
click at [232, 111] on div "Designs" at bounding box center [244, 112] width 261 height 11
click at [543, 125] on button "Configure Widget" at bounding box center [533, 119] width 66 height 13
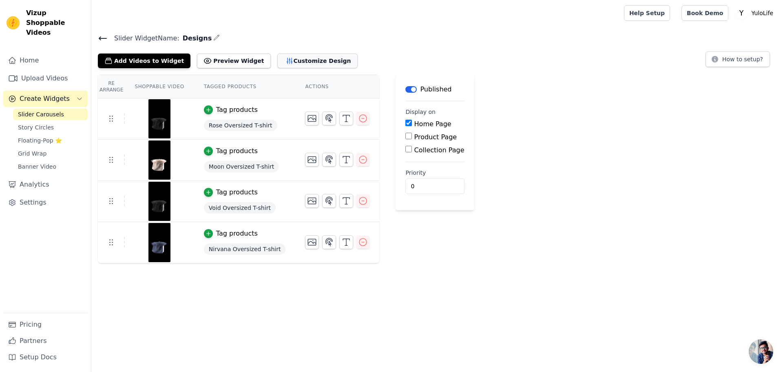
click at [286, 62] on icon "button" at bounding box center [290, 61] width 8 height 8
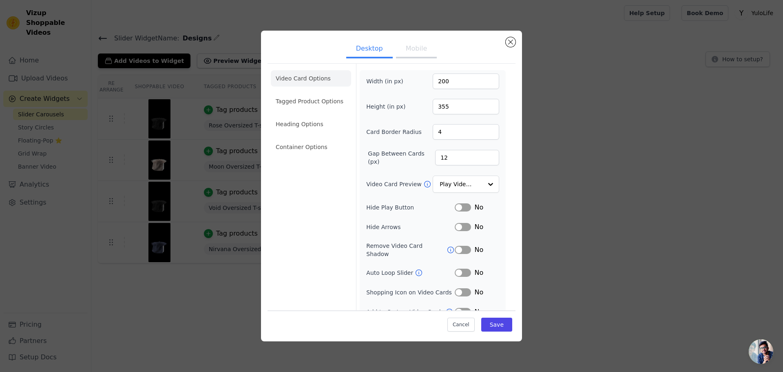
scroll to position [6, 0]
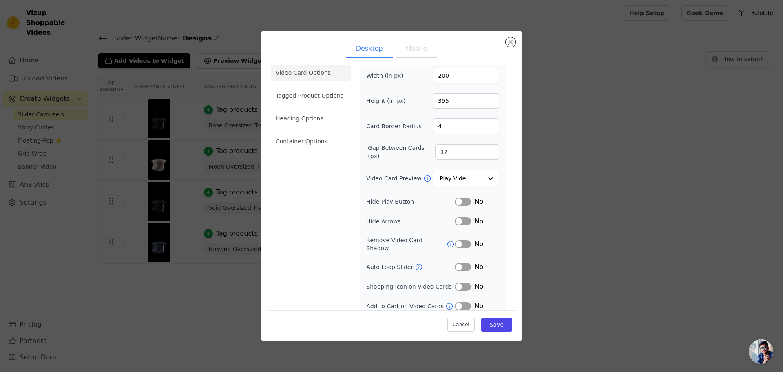
click at [415, 263] on icon at bounding box center [419, 267] width 8 height 8
click at [513, 45] on button "Close modal" at bounding box center [511, 42] width 10 height 10
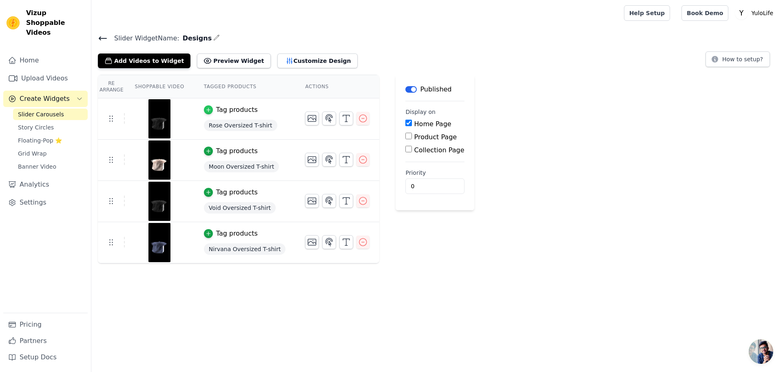
click at [206, 107] on icon "button" at bounding box center [209, 110] width 6 height 6
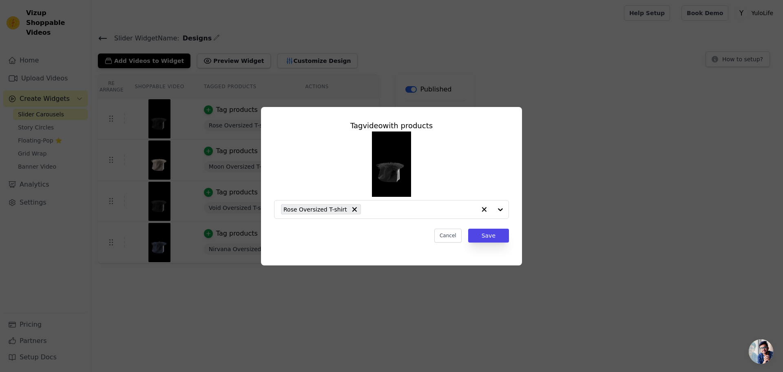
click at [304, 295] on div "Tag video with products Rose Oversized T-shirt Cancel Save" at bounding box center [391, 186] width 783 height 372
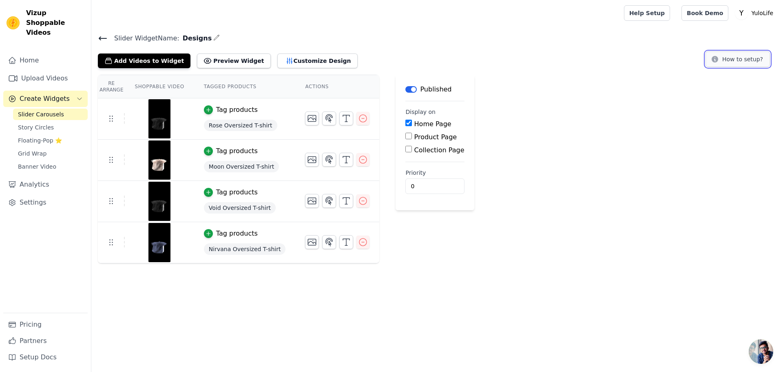
click at [729, 62] on button "How to setup?" at bounding box center [738, 58] width 64 height 15
click at [305, 244] on button "button" at bounding box center [312, 242] width 14 height 14
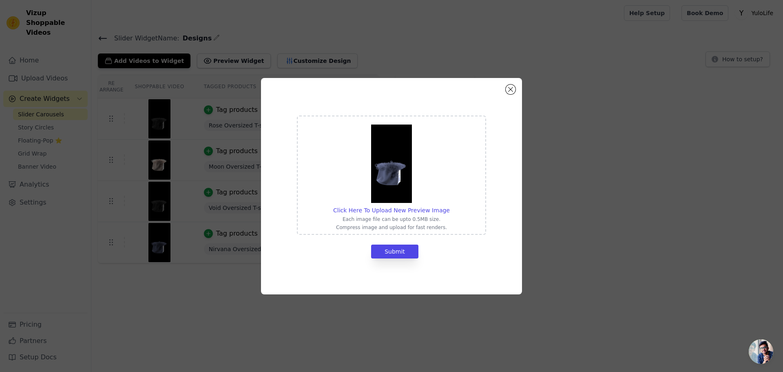
click at [396, 194] on img at bounding box center [391, 163] width 41 height 78
click at [449, 206] on input "Click Here To Upload New Preview Image Each image file can be upto 0.5MB size. …" at bounding box center [449, 206] width 0 height 0
click at [511, 86] on button "Close modal" at bounding box center [511, 89] width 10 height 10
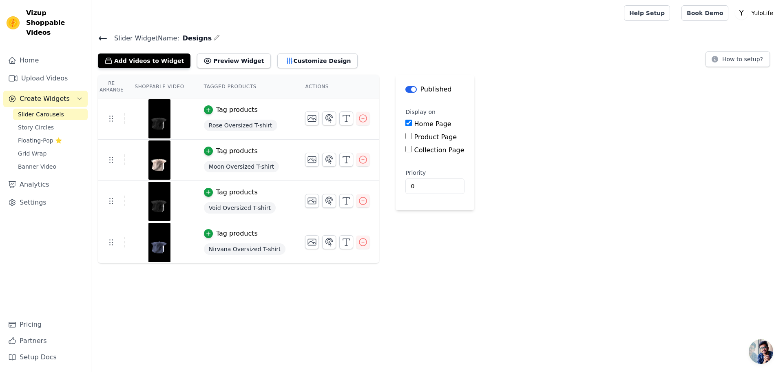
click at [559, 256] on div "Re Arrange Shoppable Video Tagged Products Actions Tag products Rose Oversized …" at bounding box center [437, 169] width 692 height 188
click at [405, 139] on input "Product Page" at bounding box center [408, 136] width 7 height 7
checkbox input "true"
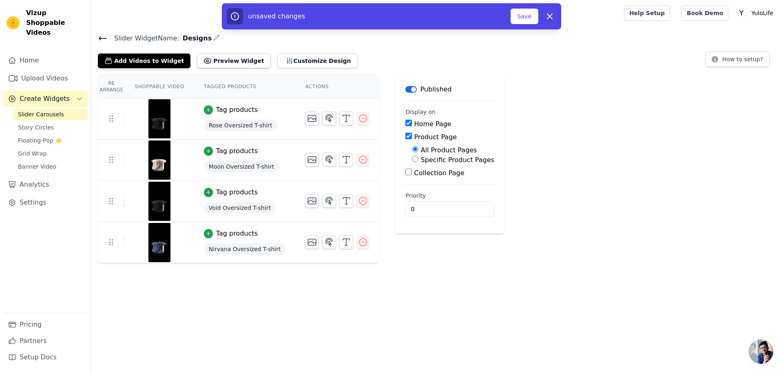
click at [412, 160] on input "Specific Product Pages" at bounding box center [415, 158] width 7 height 7
radio input "true"
click at [412, 178] on button "Select Products" at bounding box center [439, 178] width 55 height 14
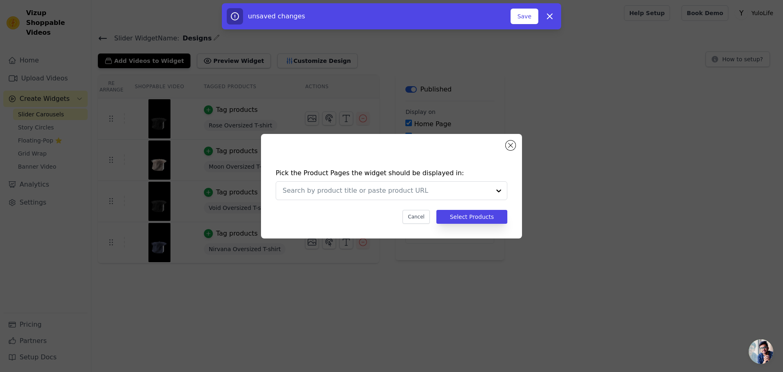
click at [515, 148] on div "Pick the Product Pages the widget should be displayed in: Cancel Select Products" at bounding box center [391, 186] width 261 height 104
drag, startPoint x: 512, startPoint y: 144, endPoint x: 386, endPoint y: 144, distance: 126.0
click at [511, 144] on button "Close modal" at bounding box center [511, 145] width 10 height 10
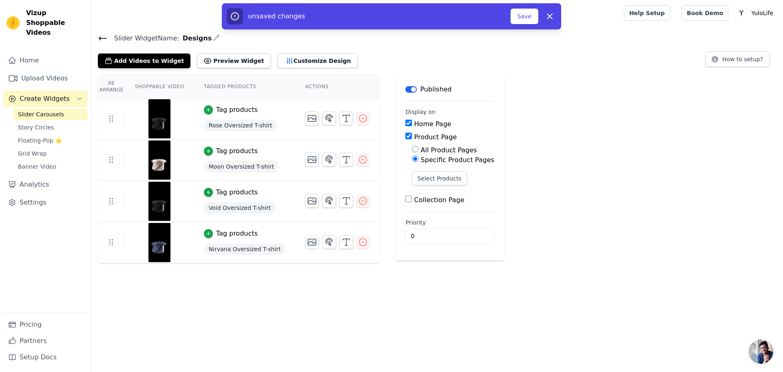
click at [405, 135] on input "Product Page" at bounding box center [408, 136] width 7 height 7
checkbox input "false"
click at [405, 146] on input "Collection Page" at bounding box center [408, 149] width 7 height 7
click at [405, 149] on input "Collection Page" at bounding box center [408, 149] width 7 height 7
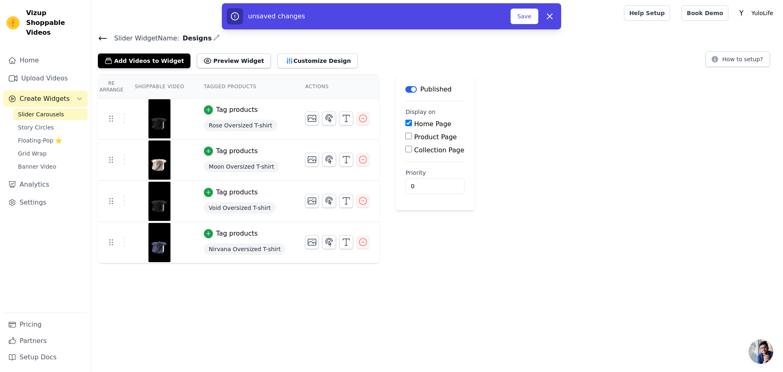
checkbox input "true"
click at [412, 174] on input "Specific Collection Pages" at bounding box center [415, 171] width 7 height 7
radio input "true"
click at [412, 163] on input "All Collection Pages" at bounding box center [415, 162] width 7 height 7
radio input "true"
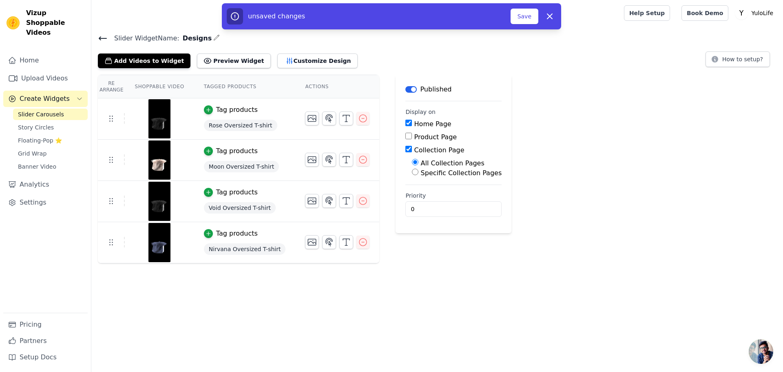
click at [405, 148] on input "Collection Page" at bounding box center [408, 149] width 7 height 7
checkbox input "false"
click at [549, 16] on icon "button" at bounding box center [550, 16] width 10 height 10
